Goal: Share content

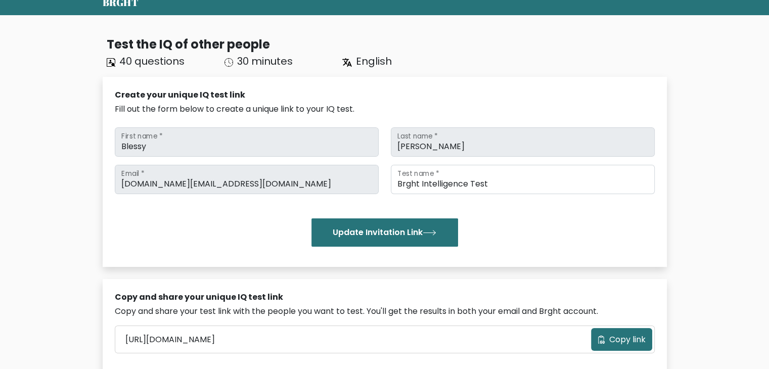
scroll to position [4184, 0]
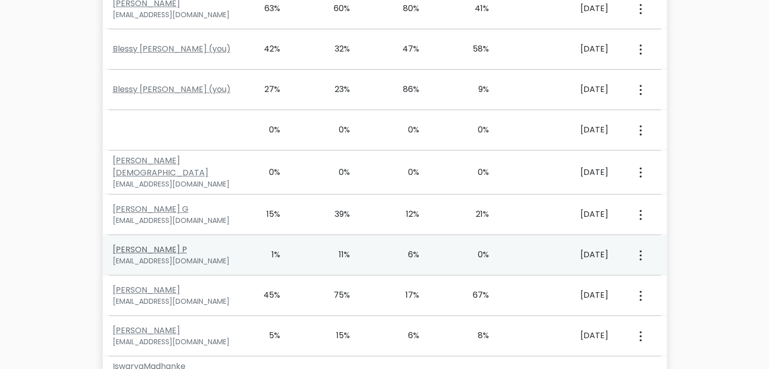
click at [144, 244] on link "[PERSON_NAME] P" at bounding box center [150, 250] width 74 height 12
click at [158, 256] on div "[EMAIL_ADDRESS][DOMAIN_NAME]" at bounding box center [176, 261] width 127 height 11
click at [158, 244] on div "[PERSON_NAME] P [EMAIL_ADDRESS][DOMAIN_NAME]" at bounding box center [176, 255] width 139 height 23
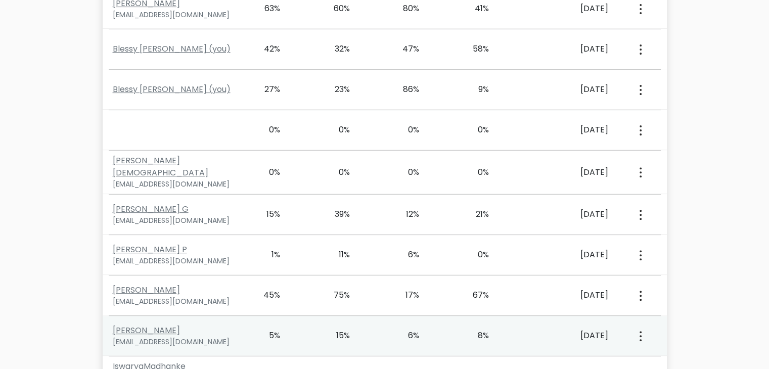
click at [288, 330] on div "5%" at bounding box center [281, 336] width 70 height 12
